Goal: Task Accomplishment & Management: Use online tool/utility

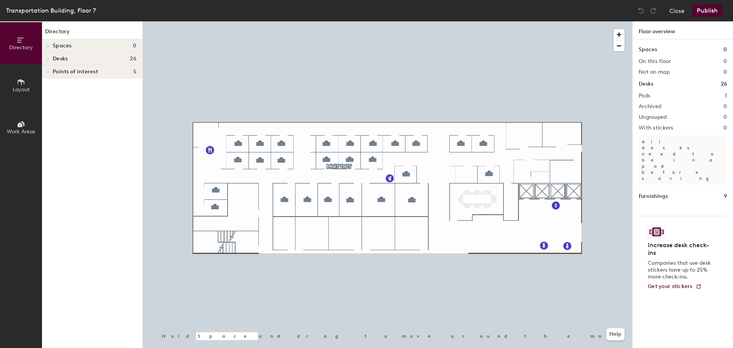
click at [18, 96] on button "Layout" at bounding box center [21, 85] width 42 height 42
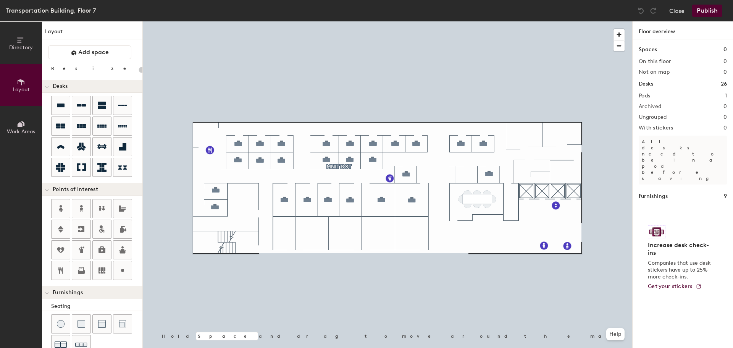
click at [18, 123] on icon at bounding box center [21, 124] width 8 height 8
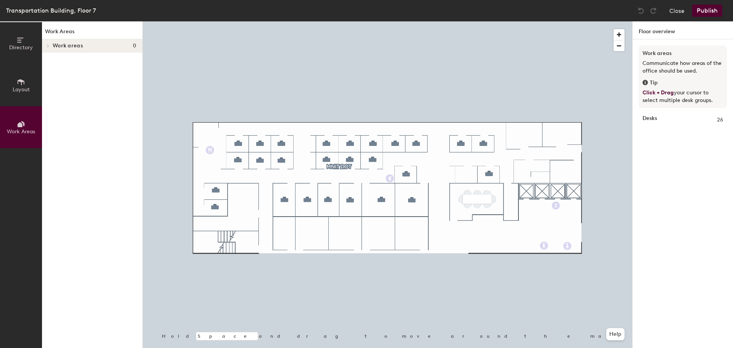
click at [50, 45] on span at bounding box center [47, 46] width 6 height 4
click at [48, 47] on icon at bounding box center [47, 46] width 4 height 3
click at [18, 50] on span "Directory" at bounding box center [21, 47] width 24 height 6
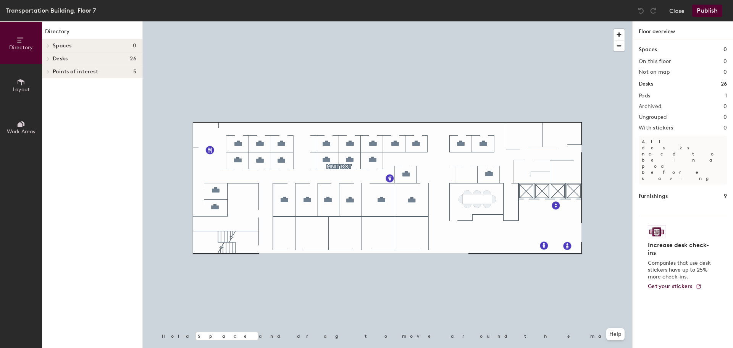
click at [23, 90] on span "Layout" at bounding box center [21, 89] width 17 height 6
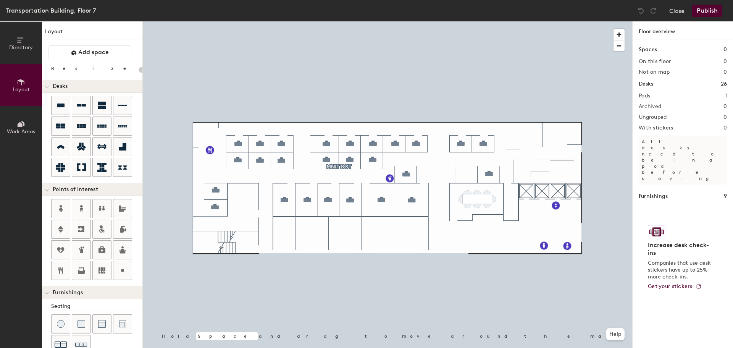
click at [18, 52] on button "Directory" at bounding box center [21, 43] width 42 height 42
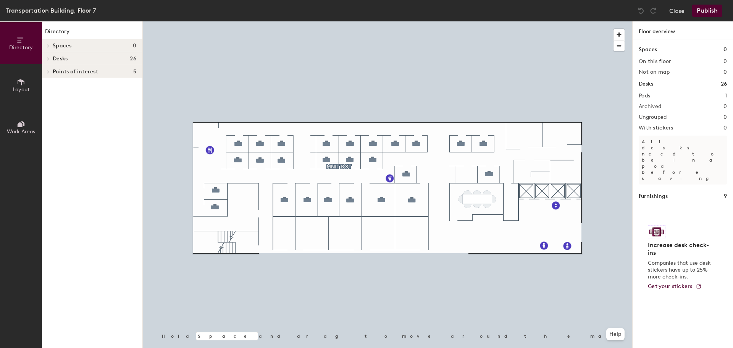
click at [49, 68] on div at bounding box center [47, 71] width 10 height 13
click at [46, 70] on span at bounding box center [47, 72] width 4 height 6
click at [47, 58] on icon at bounding box center [48, 59] width 3 height 4
click at [47, 58] on icon at bounding box center [47, 59] width 4 height 3
click at [47, 58] on icon at bounding box center [48, 59] width 3 height 4
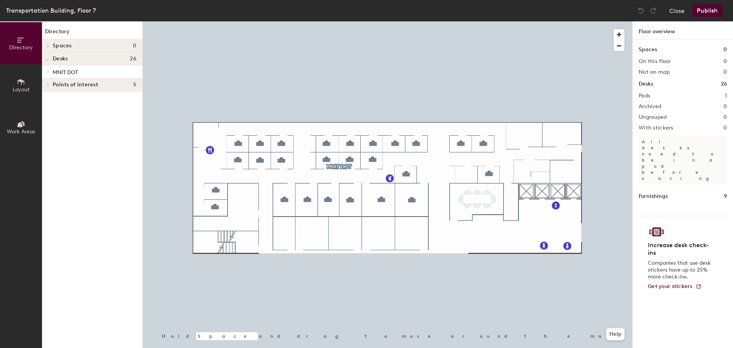
click at [47, 71] on icon at bounding box center [48, 72] width 3 height 4
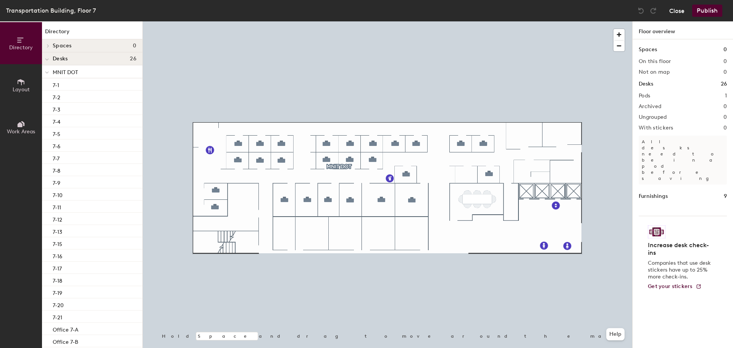
click at [676, 13] on button "Close" at bounding box center [676, 11] width 15 height 12
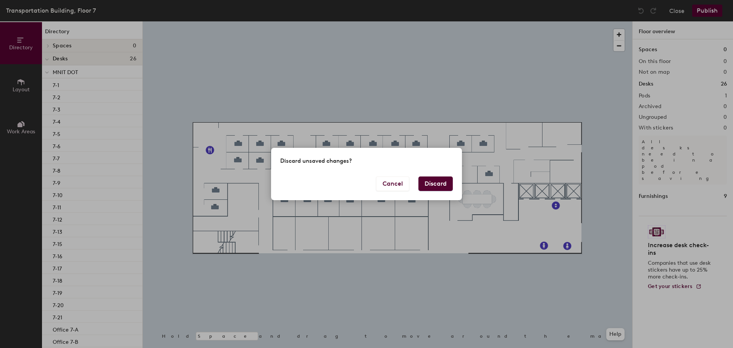
click at [442, 186] on button "Discard" at bounding box center [435, 183] width 34 height 15
